Goal: Transaction & Acquisition: Purchase product/service

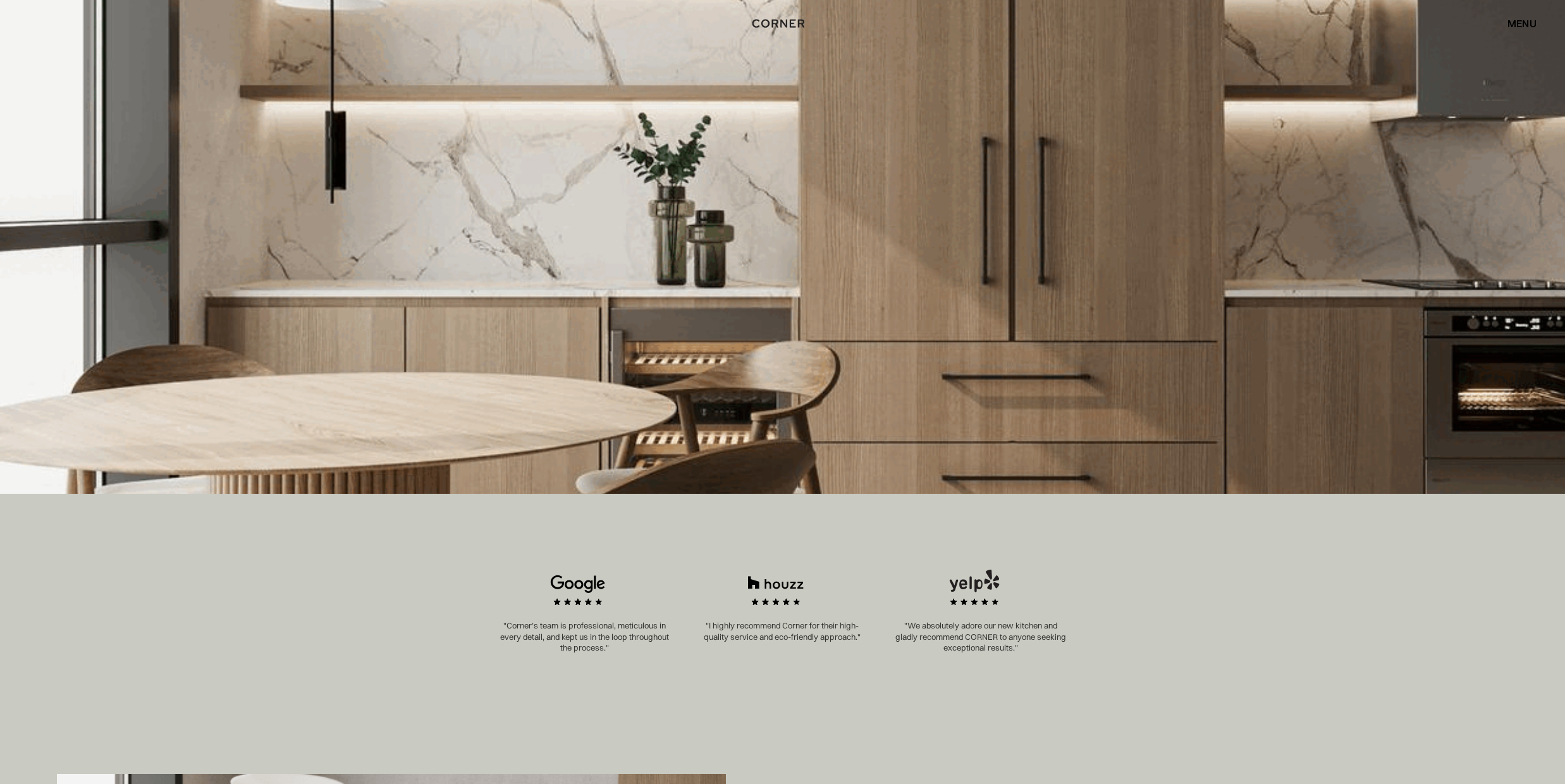
scroll to position [378, 0]
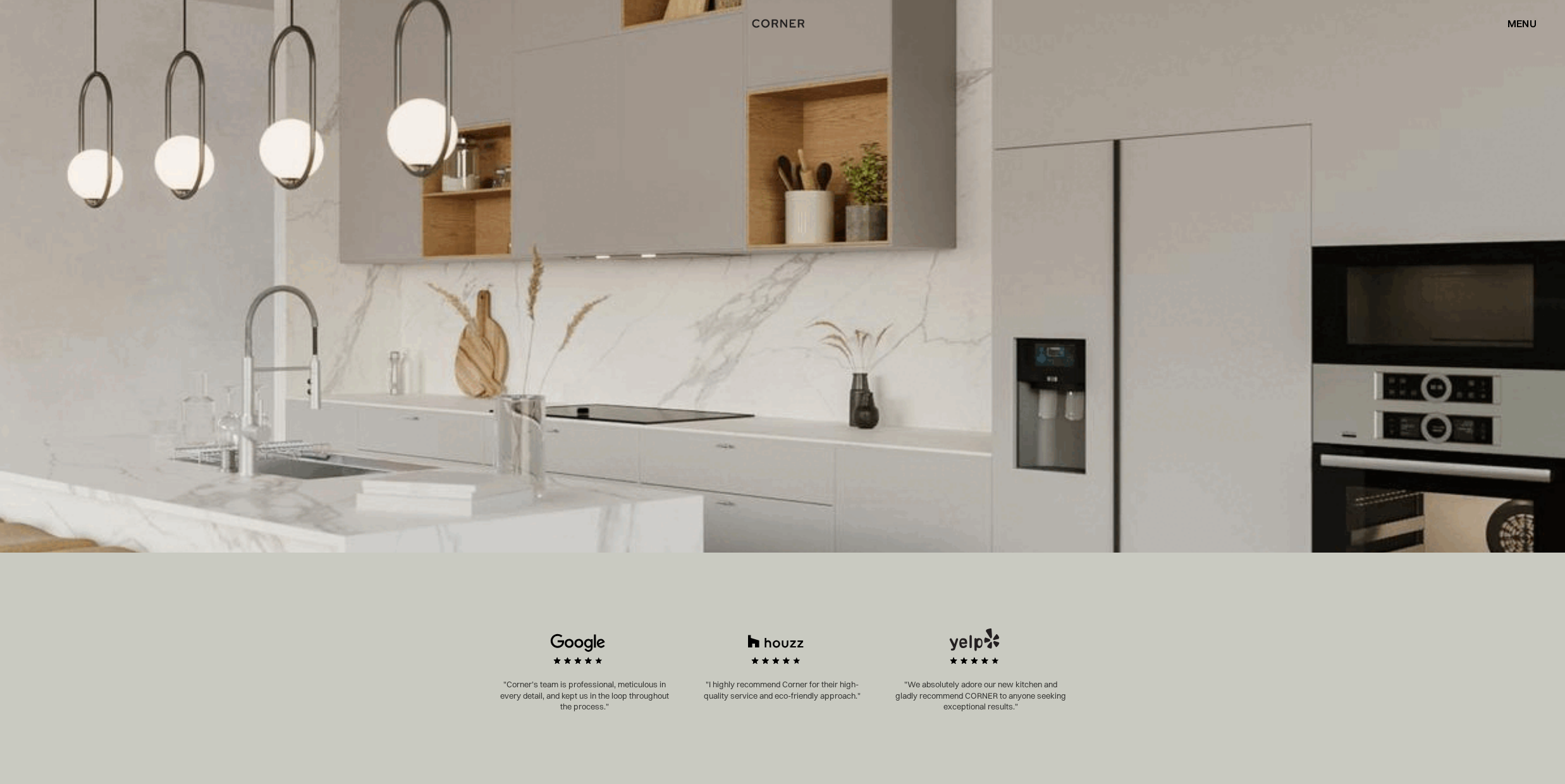
click at [1121, 367] on img at bounding box center [782, 253] width 1565 height 599
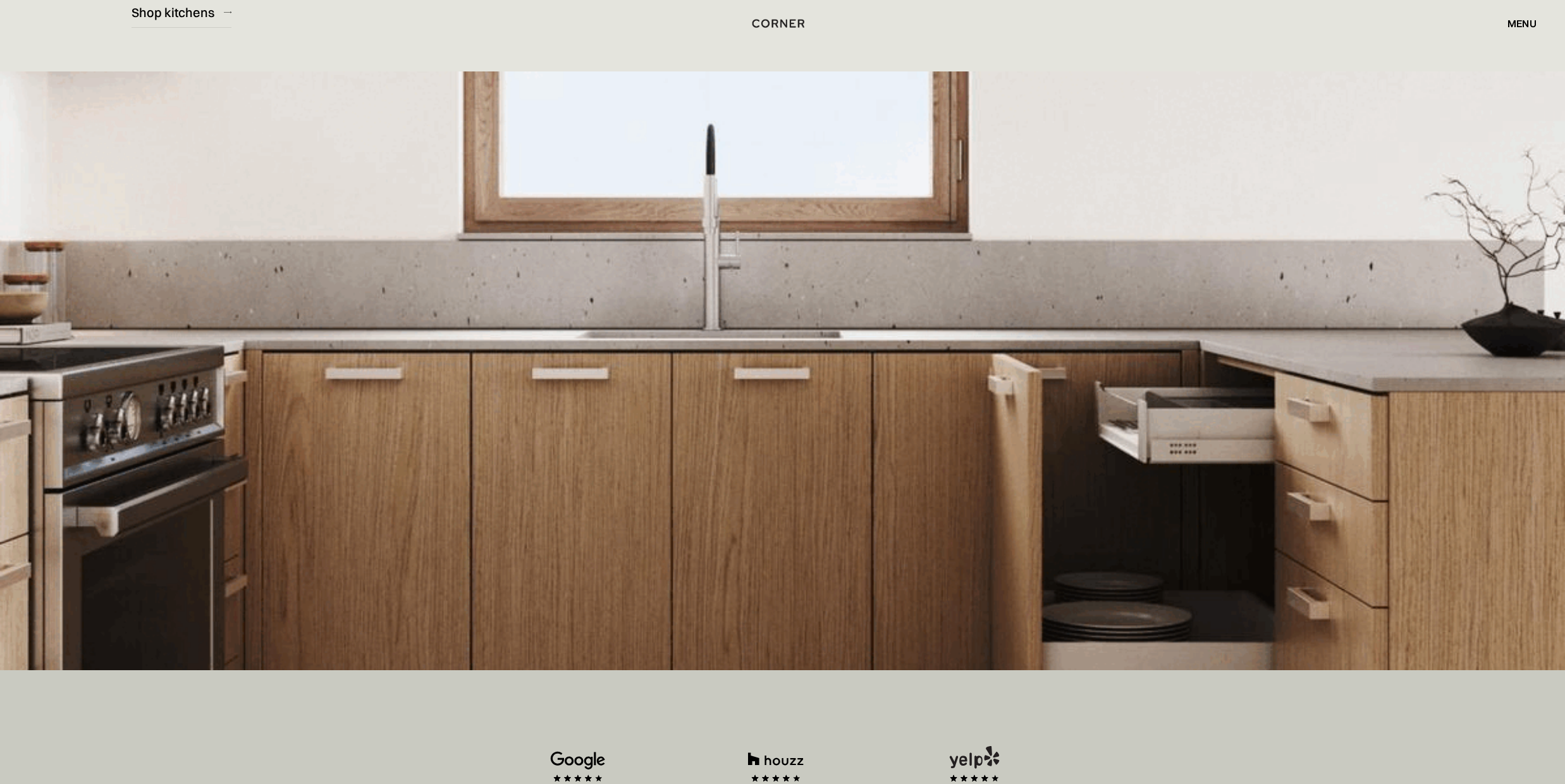
scroll to position [221, 0]
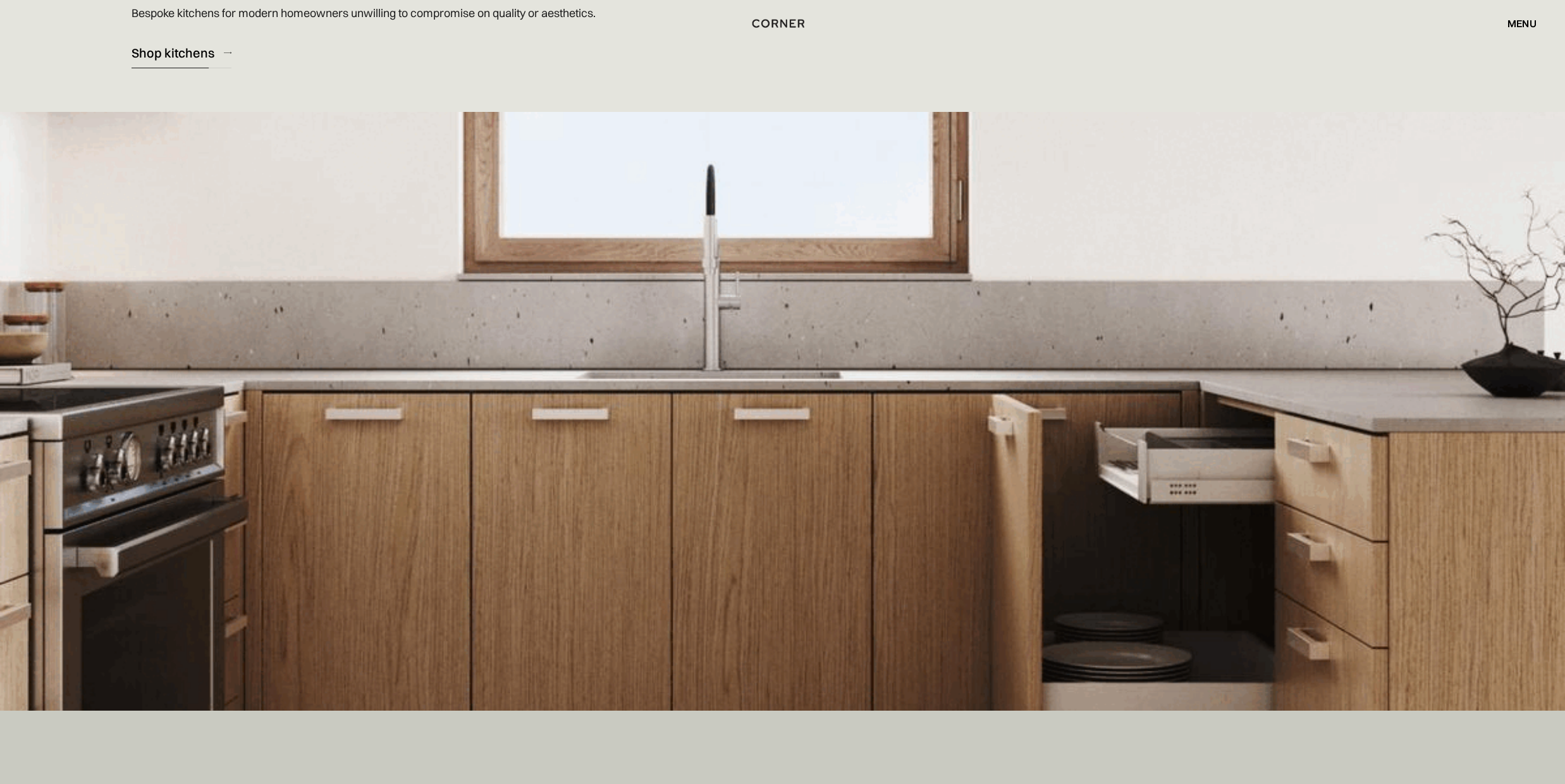
click at [155, 52] on div "Shop kitchens" at bounding box center [172, 52] width 82 height 17
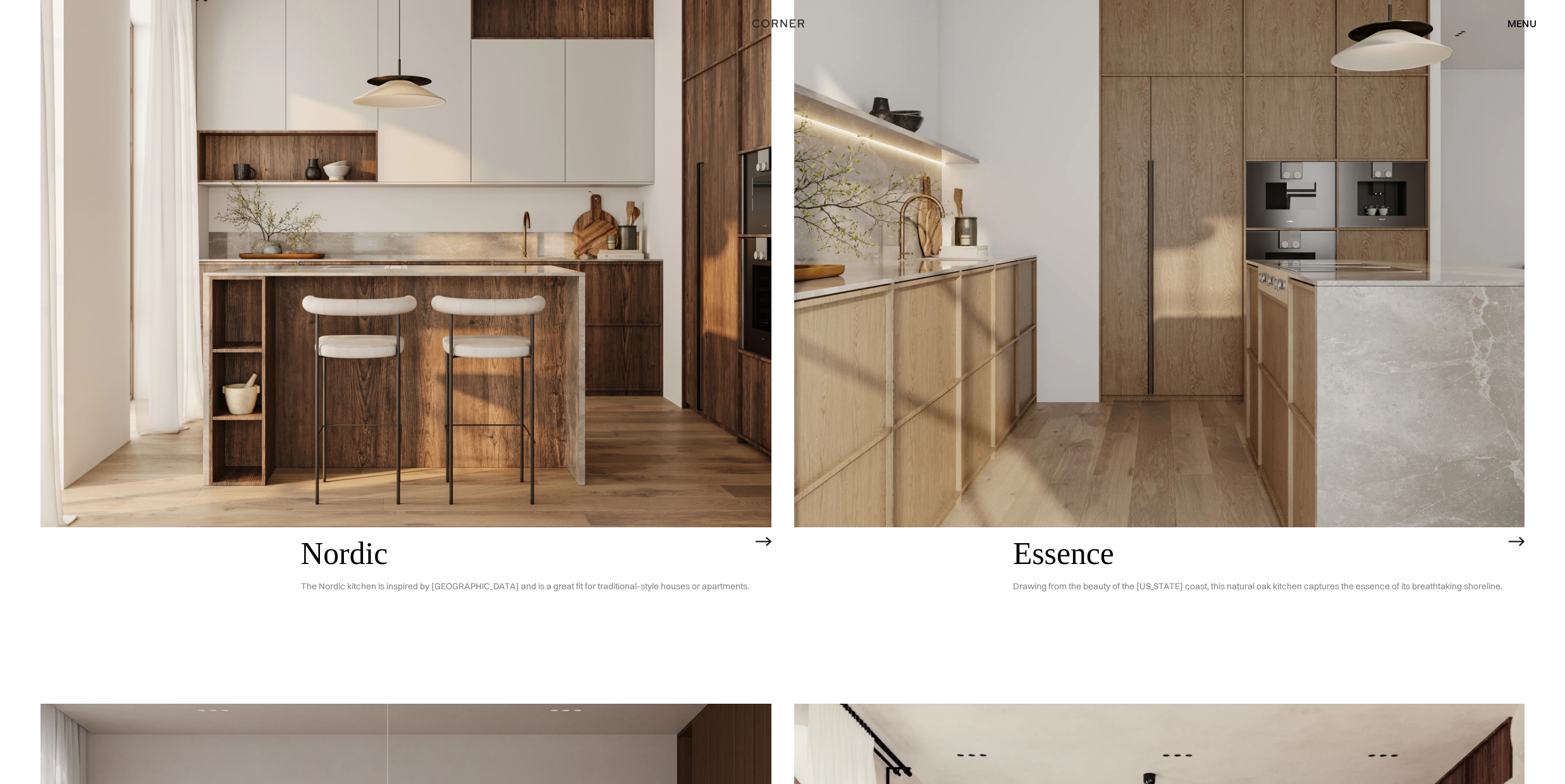
scroll to position [175, 0]
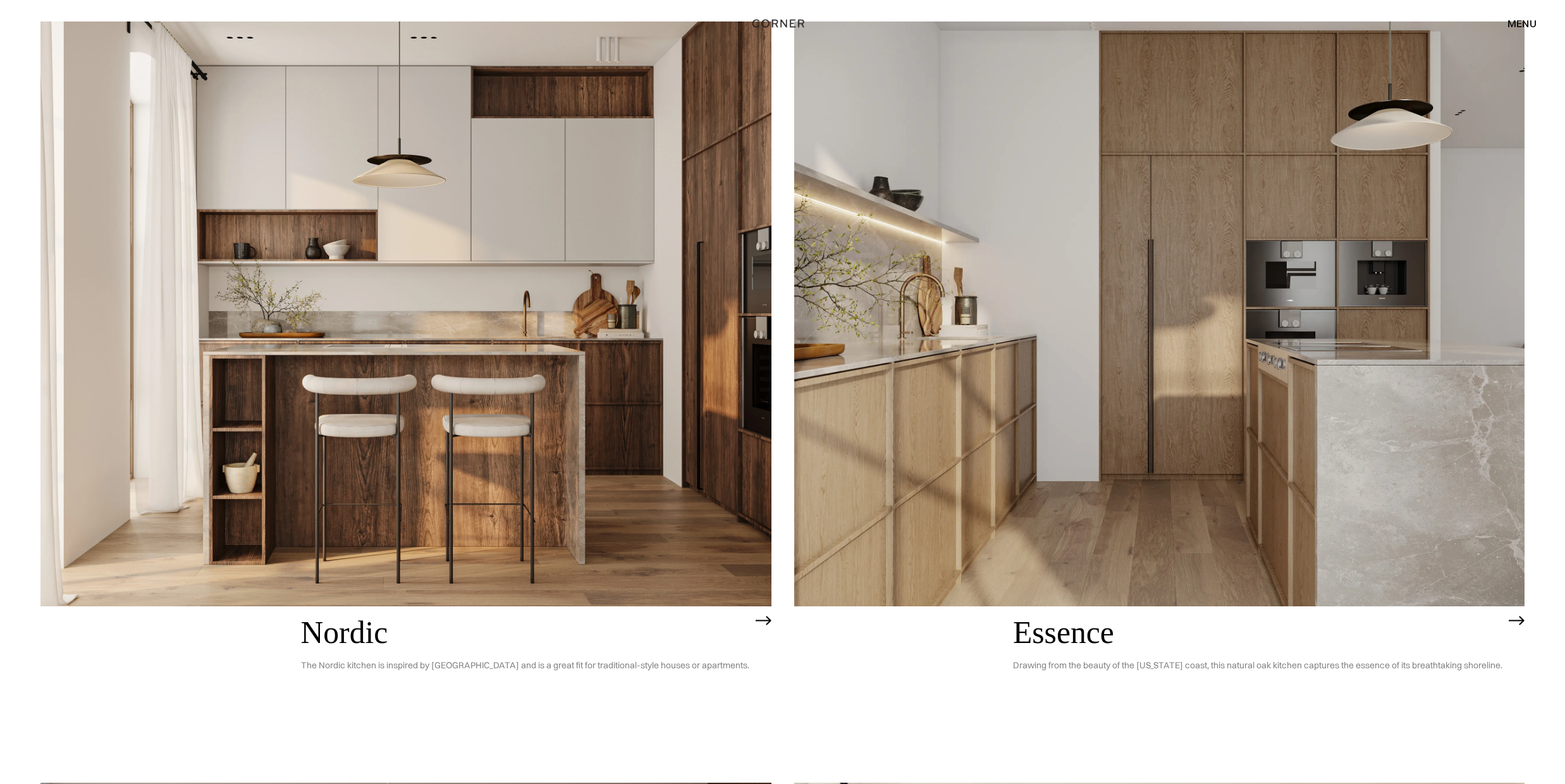
click at [1106, 327] on img at bounding box center [1159, 313] width 731 height 584
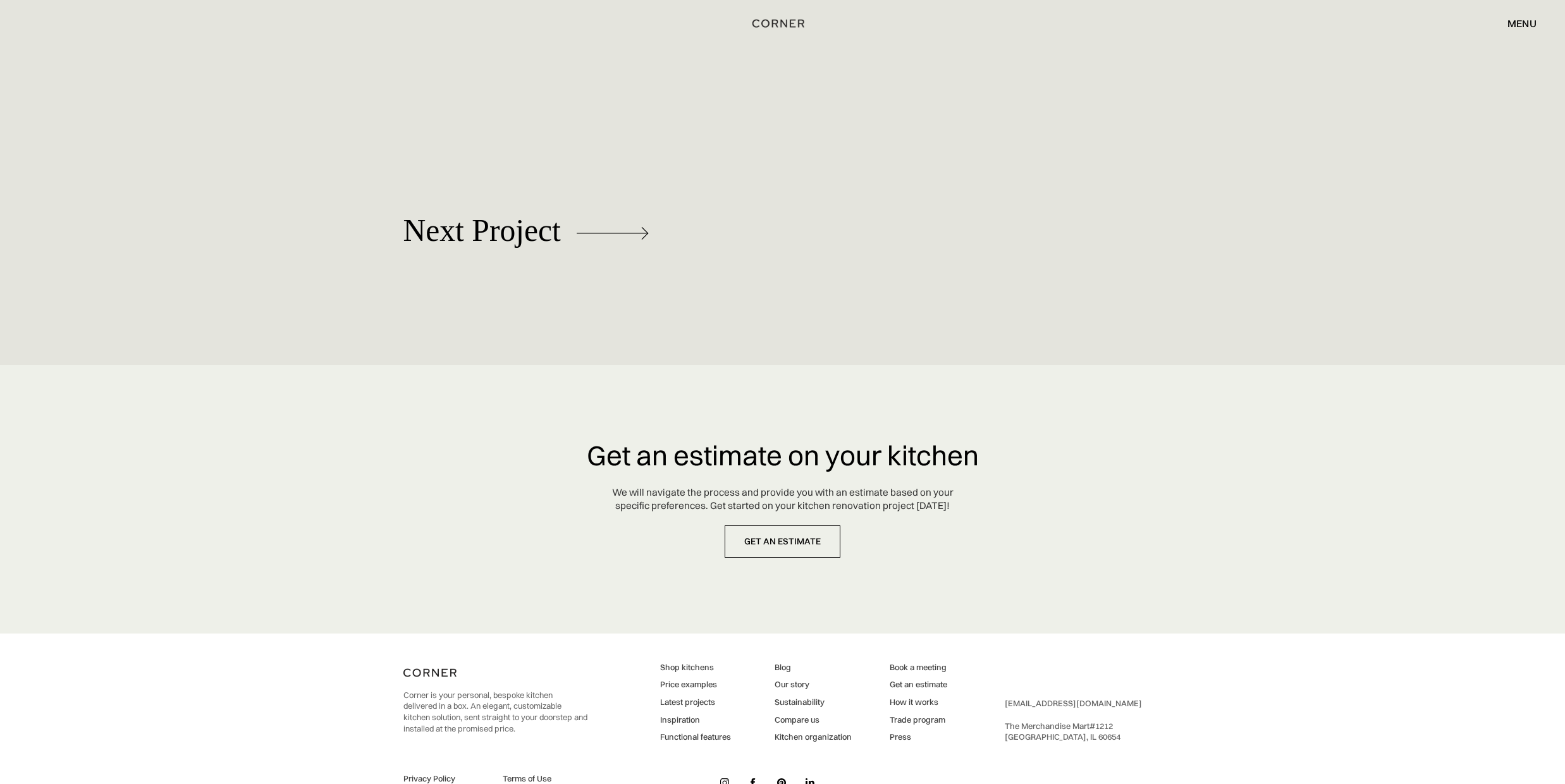
scroll to position [5805, 0]
